Goal: Information Seeking & Learning: Learn about a topic

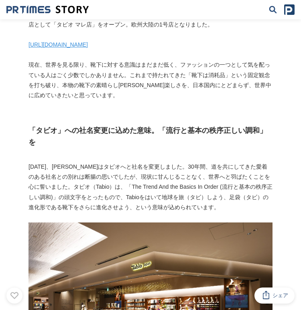
scroll to position [4043, 0]
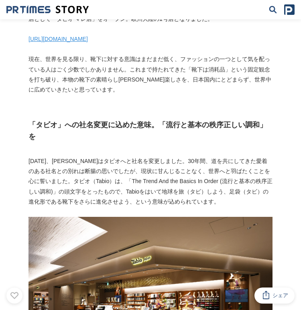
click at [152, 156] on p "[DATE]、[PERSON_NAME]はタビオへと社名を変更しました。30年間、道を共にしてきた愛着のある社名との別れは断腸の思いでしたが、現状に甘んじるこ…" at bounding box center [150, 181] width 244 height 51
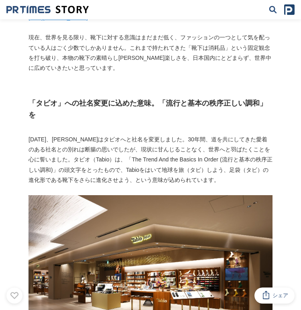
scroll to position [4066, 0]
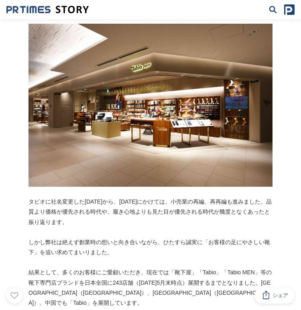
scroll to position [4237, 0]
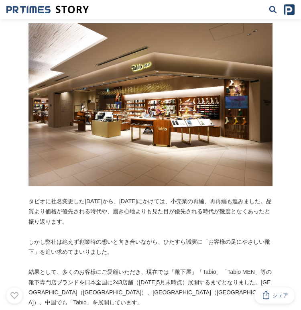
click at [144, 196] on p "タビオに社名変更した[DATE]から、[DATE]にかけては、小売業の再編、再再編も進みました。品質より価格が優先される時代や、履き心地よりも見た目が優先され…" at bounding box center [150, 211] width 244 height 30
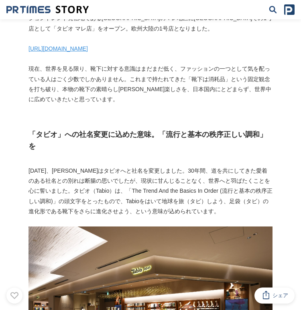
scroll to position [4019, 0]
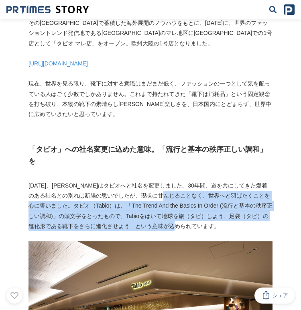
drag, startPoint x: 191, startPoint y: 138, endPoint x: 216, endPoint y: 167, distance: 38.7
click at [216, 181] on p "[DATE]、[PERSON_NAME]はタビオへと社名を変更しました。30年間、道を共にしてきた愛着のある社名との別れは断腸の思いでしたが、現状に甘んじるこ…" at bounding box center [150, 206] width 244 height 51
copy p "世界へと羽ばたくことを心に誓いました。タビオ（Tabio）は、「The Trend And the Basics In Order (流行と基本の秩序正しい調…"
click at [148, 119] on p at bounding box center [150, 124] width 244 height 10
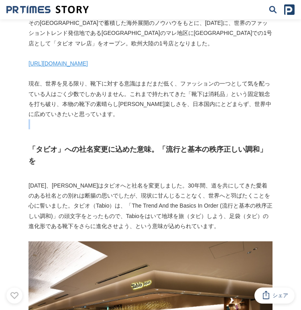
click at [148, 119] on p at bounding box center [150, 124] width 244 height 10
click at [157, 144] on h2 "「タビオ」への社名変更に込めた意味。「流行と基本の秩序正しい調和」を" at bounding box center [150, 155] width 244 height 23
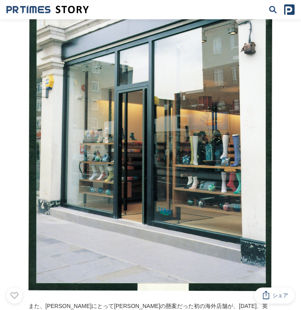
scroll to position [3662, 0]
